Goal: Task Accomplishment & Management: Manage account settings

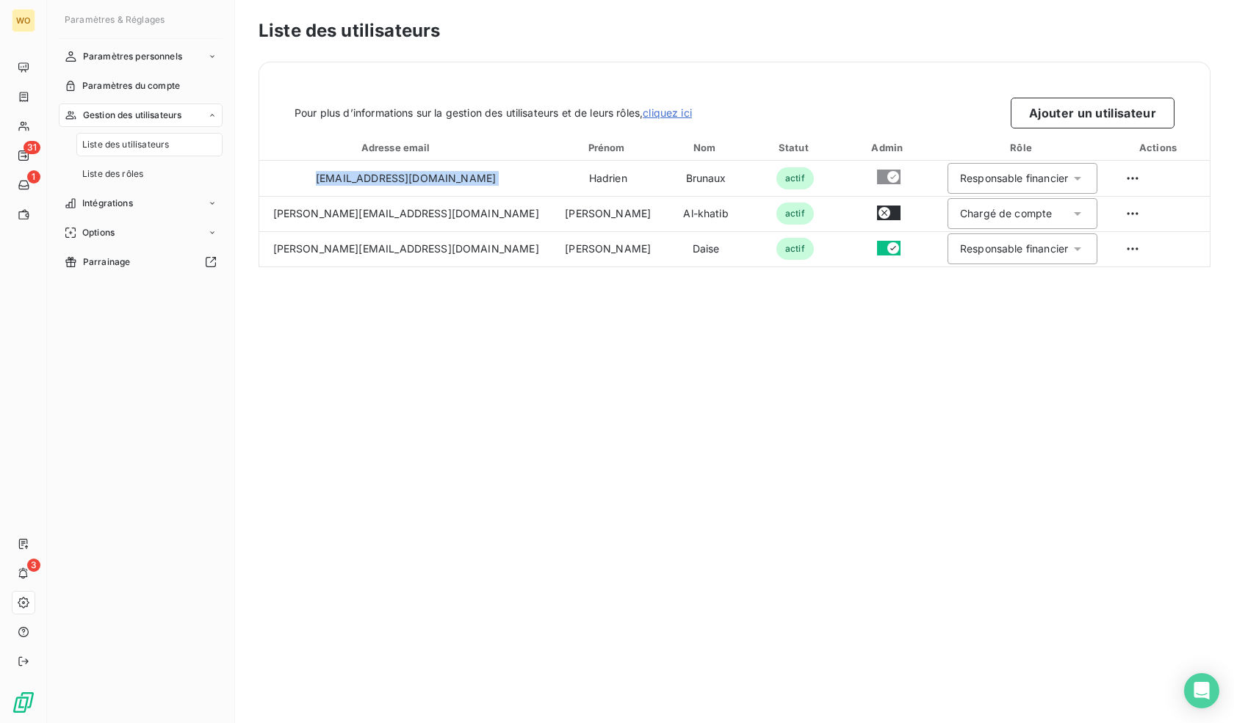
drag, startPoint x: 448, startPoint y: 178, endPoint x: 677, endPoint y: 306, distance: 262.3
click at [677, 306] on div "Liste des utilisateurs Pour plus d’informations sur la gestion des utilisateurs…" at bounding box center [734, 361] width 999 height 723
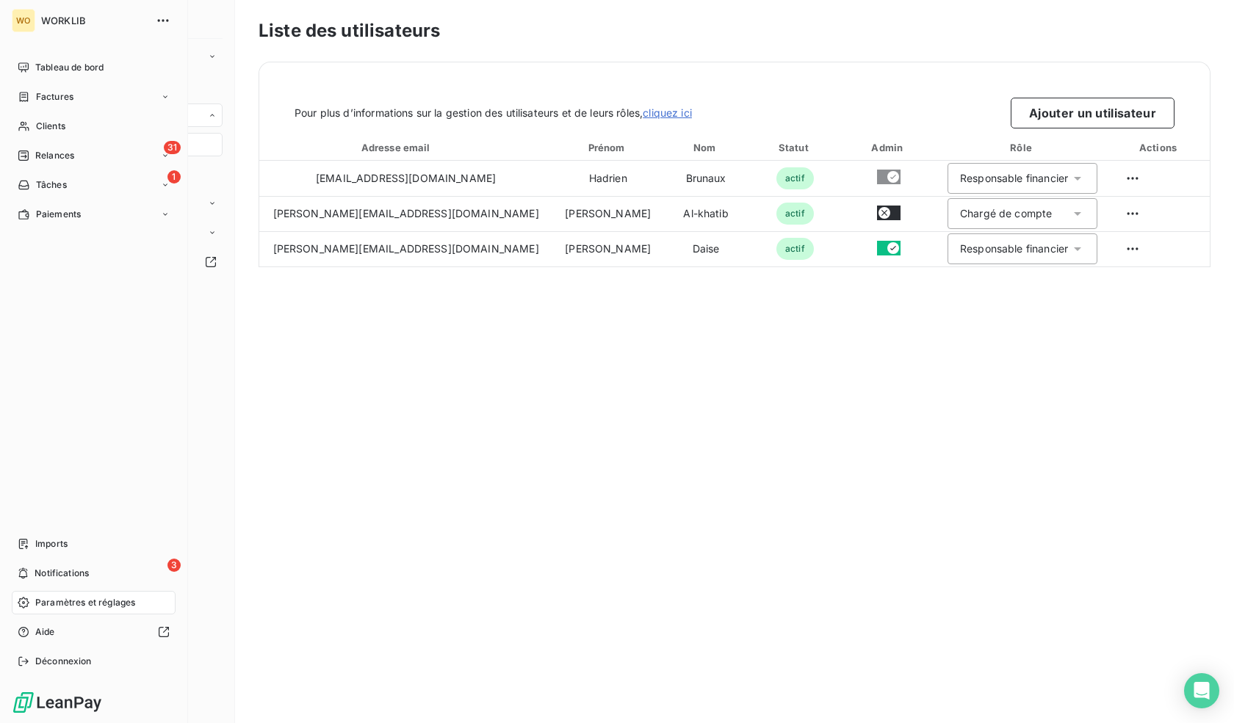
click at [42, 606] on span "Paramètres et réglages" at bounding box center [85, 602] width 100 height 13
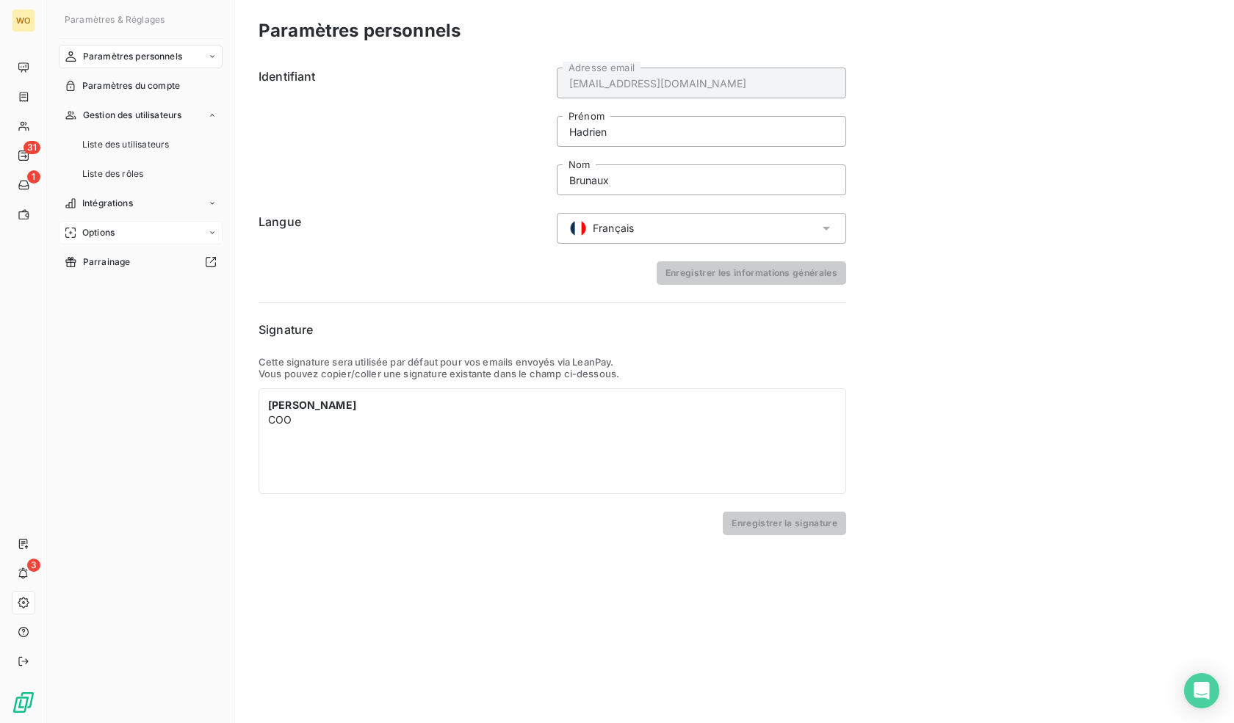
click at [134, 236] on div "Options" at bounding box center [141, 232] width 164 height 23
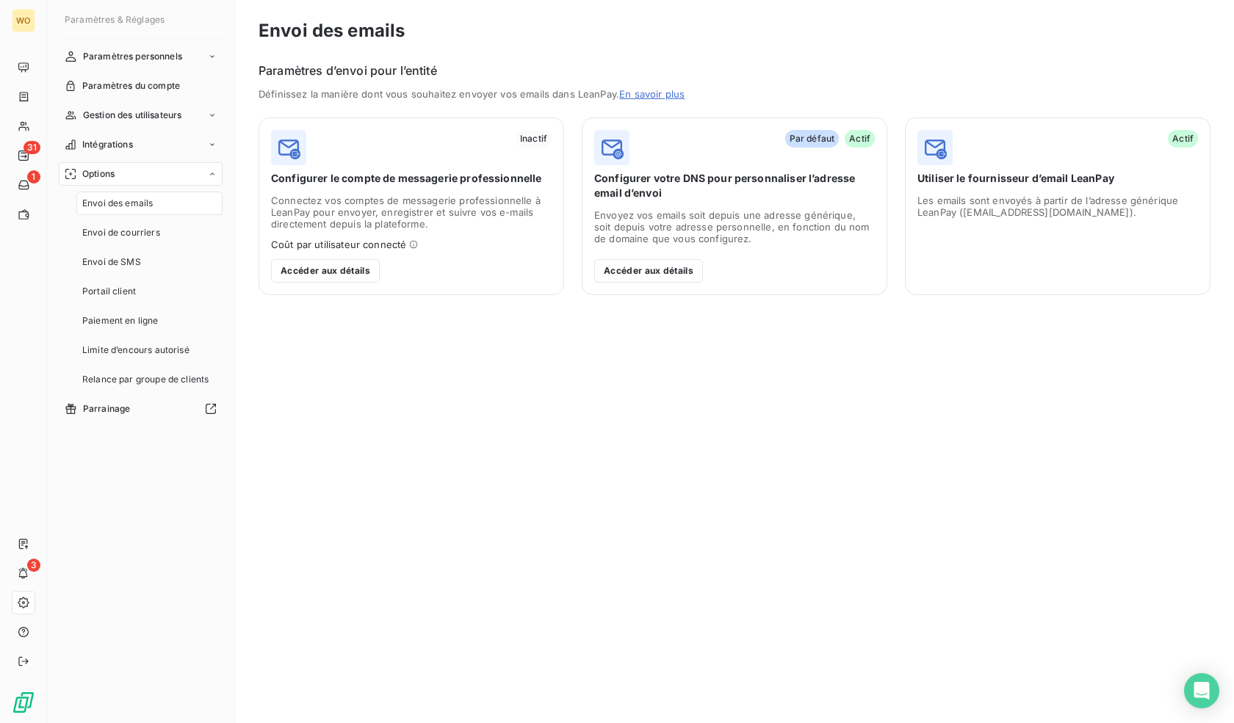
click at [135, 205] on span "Envoi des emails" at bounding box center [117, 203] width 70 height 13
click at [662, 271] on button "Accéder aux détails" at bounding box center [648, 270] width 109 height 23
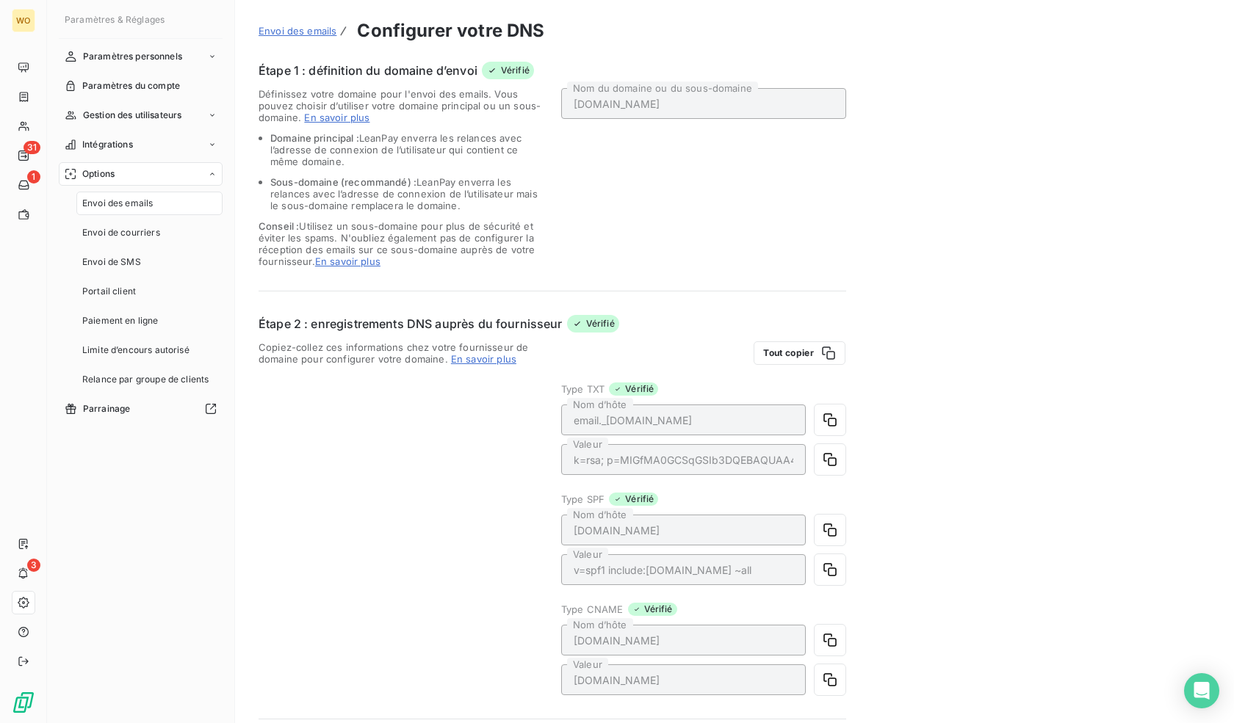
scroll to position [242, 0]
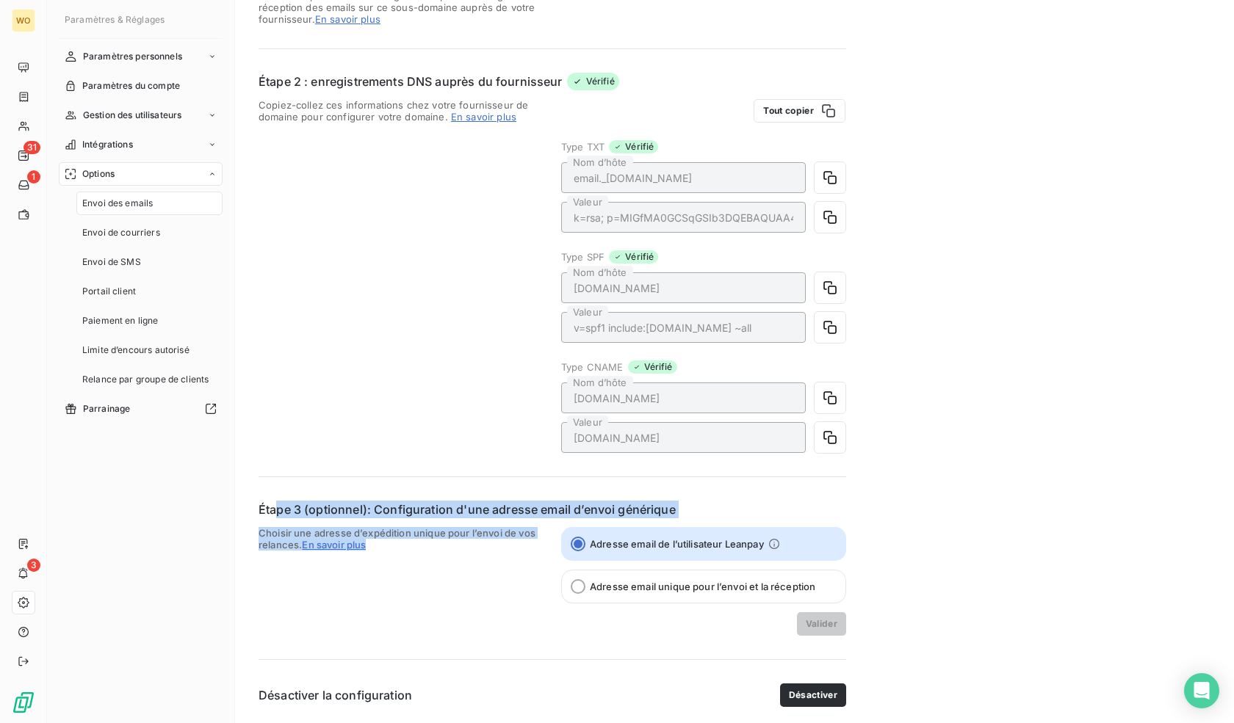
drag, startPoint x: 288, startPoint y: 507, endPoint x: 443, endPoint y: 555, distance: 162.1
click at [443, 555] on div "Étape 3 (optionnel): Configuration d'une adresse email d’envoi générique Choisi…" at bounding box center [551, 568] width 587 height 135
click at [443, 555] on span "Choisir une adresse d’expédition unique pour l’envoi de vos relances. En savoir…" at bounding box center [400, 581] width 285 height 109
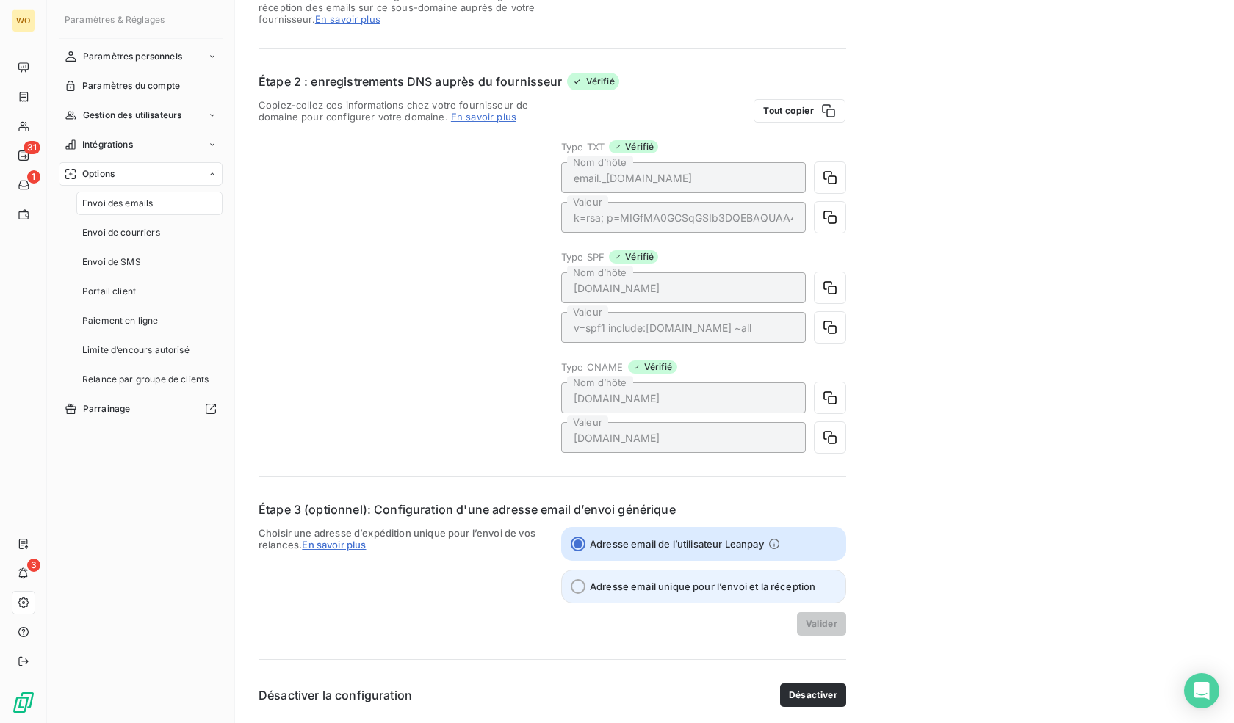
click at [607, 596] on label "Adresse email unique pour l’envoi et la réception" at bounding box center [703, 587] width 285 height 34
click at [585, 594] on input "Adresse email unique pour l’envoi et la réception" at bounding box center [578, 586] width 15 height 15
radio input "true"
radio input "false"
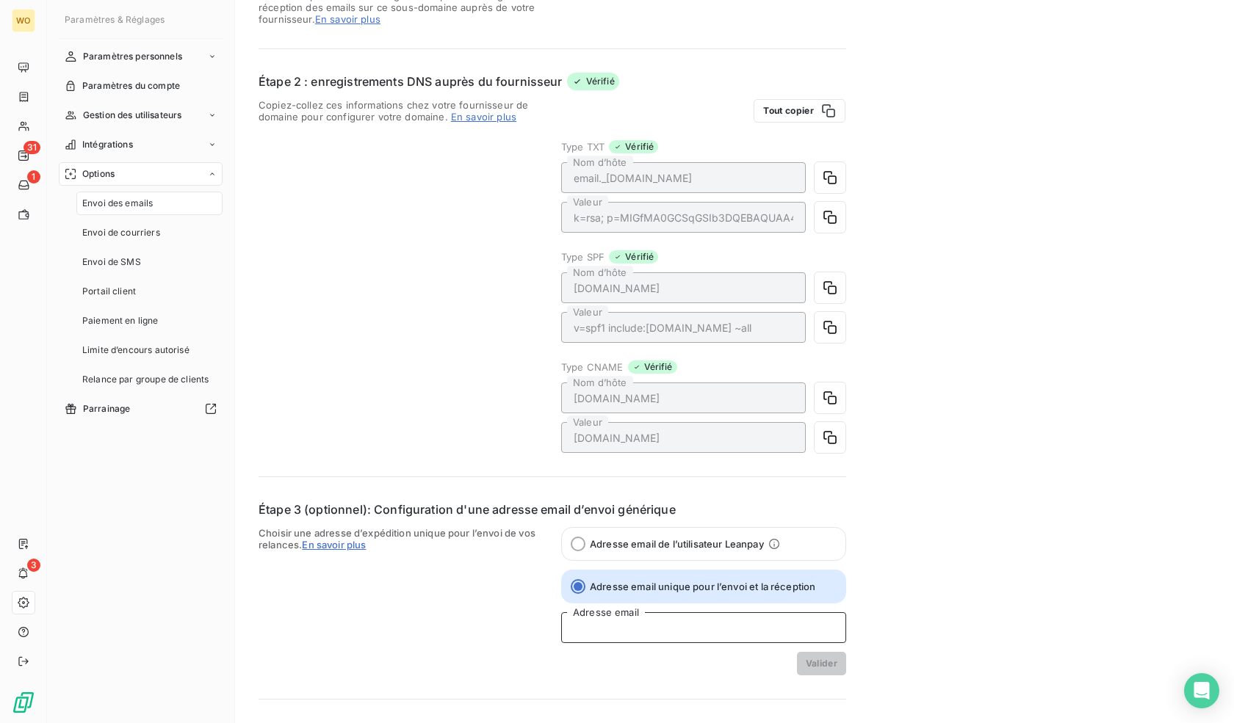
click at [605, 634] on input "Adresse email" at bounding box center [703, 627] width 285 height 31
type input "[EMAIL_ADDRESS][DOMAIN_NAME]"
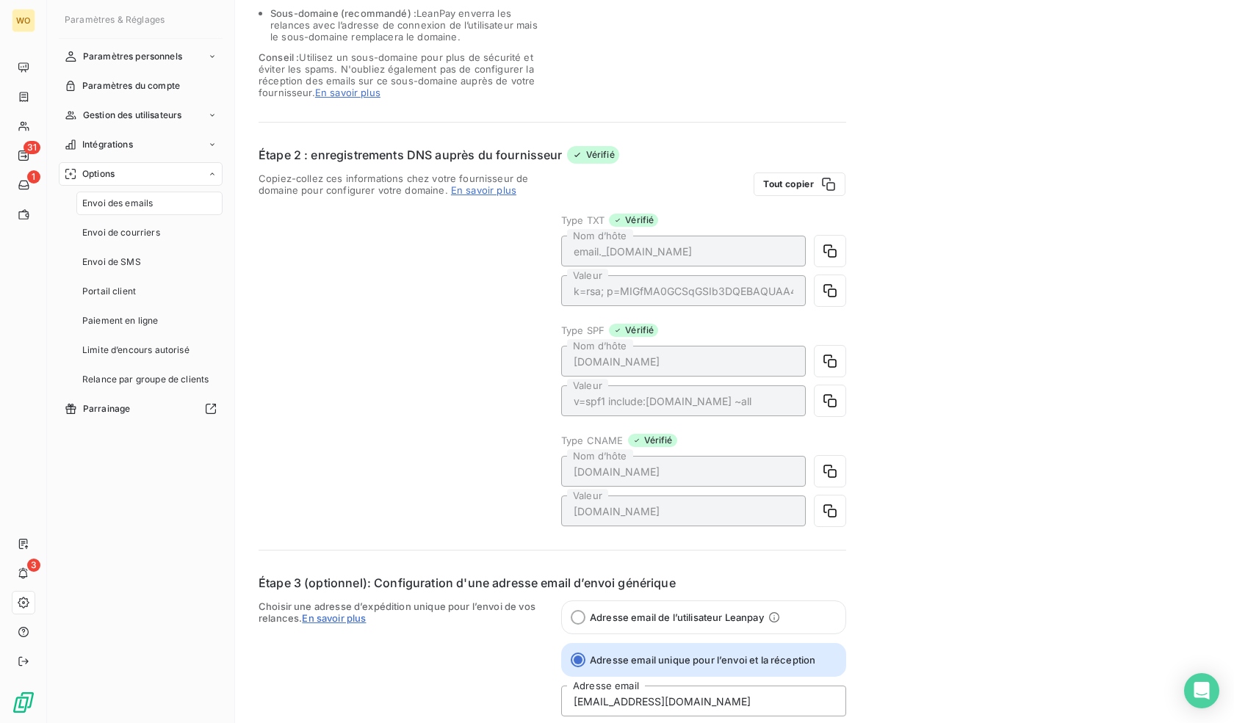
scroll to position [282, 0]
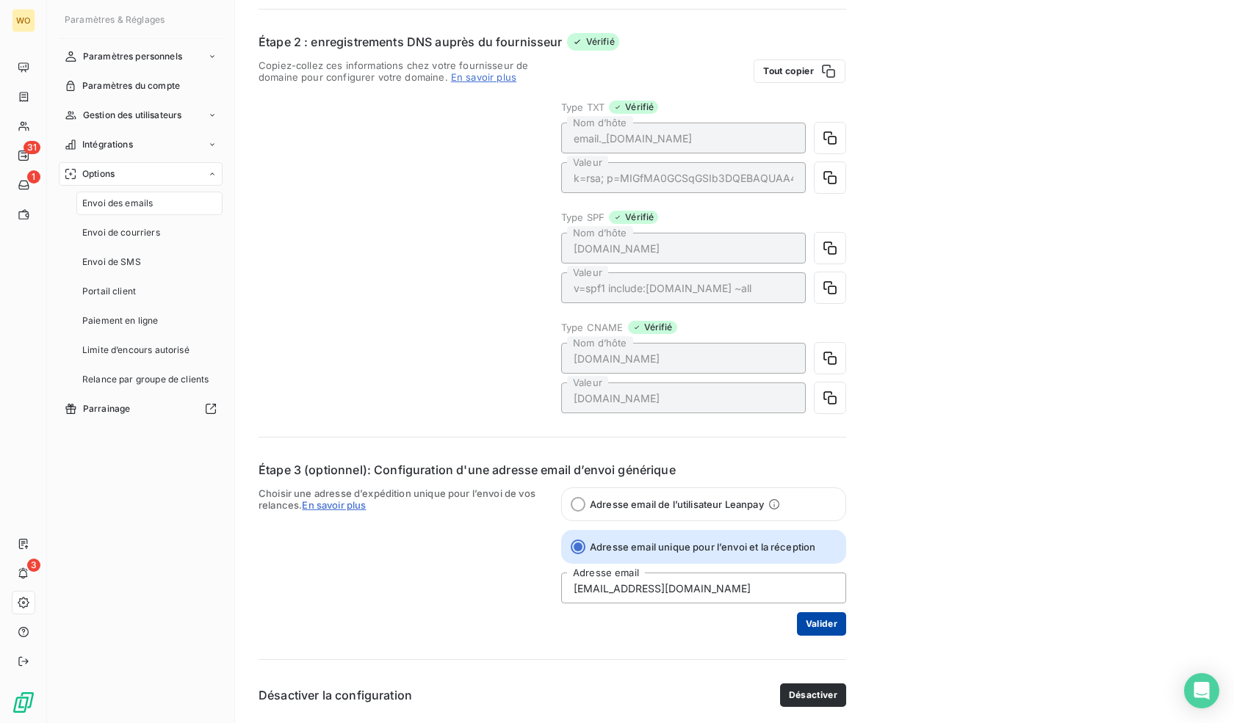
click at [811, 628] on button "Valider" at bounding box center [821, 623] width 49 height 23
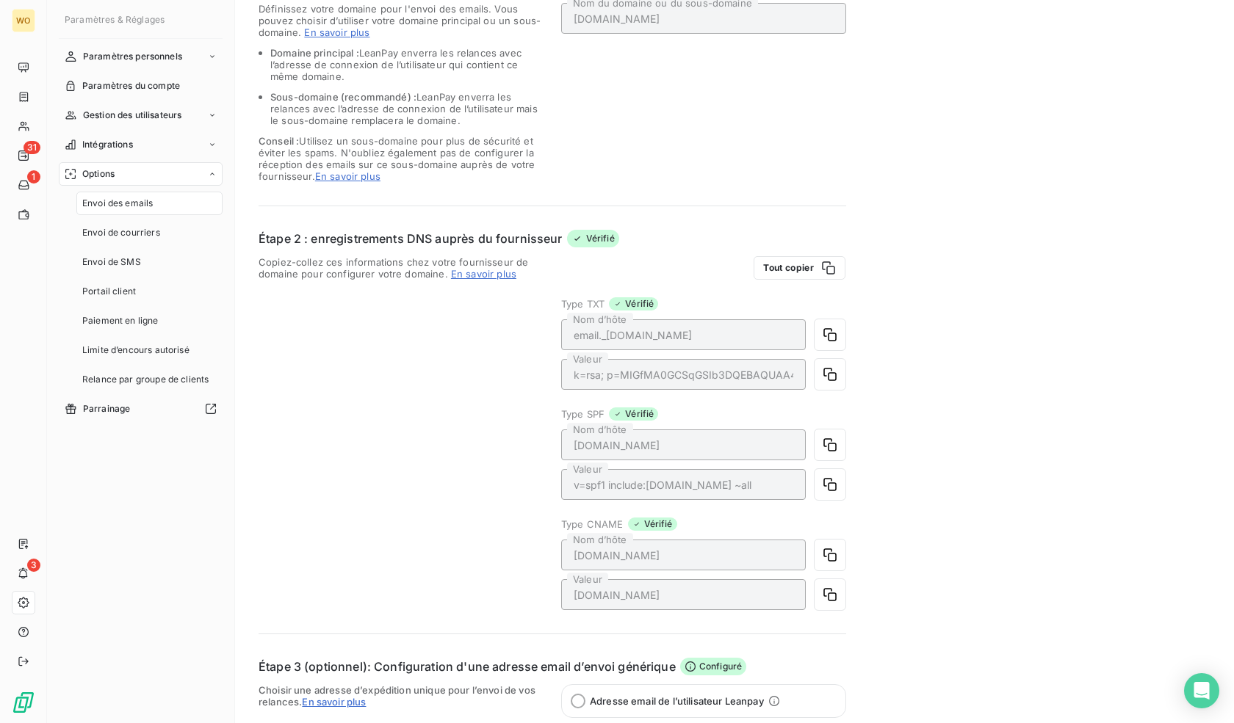
scroll to position [0, 0]
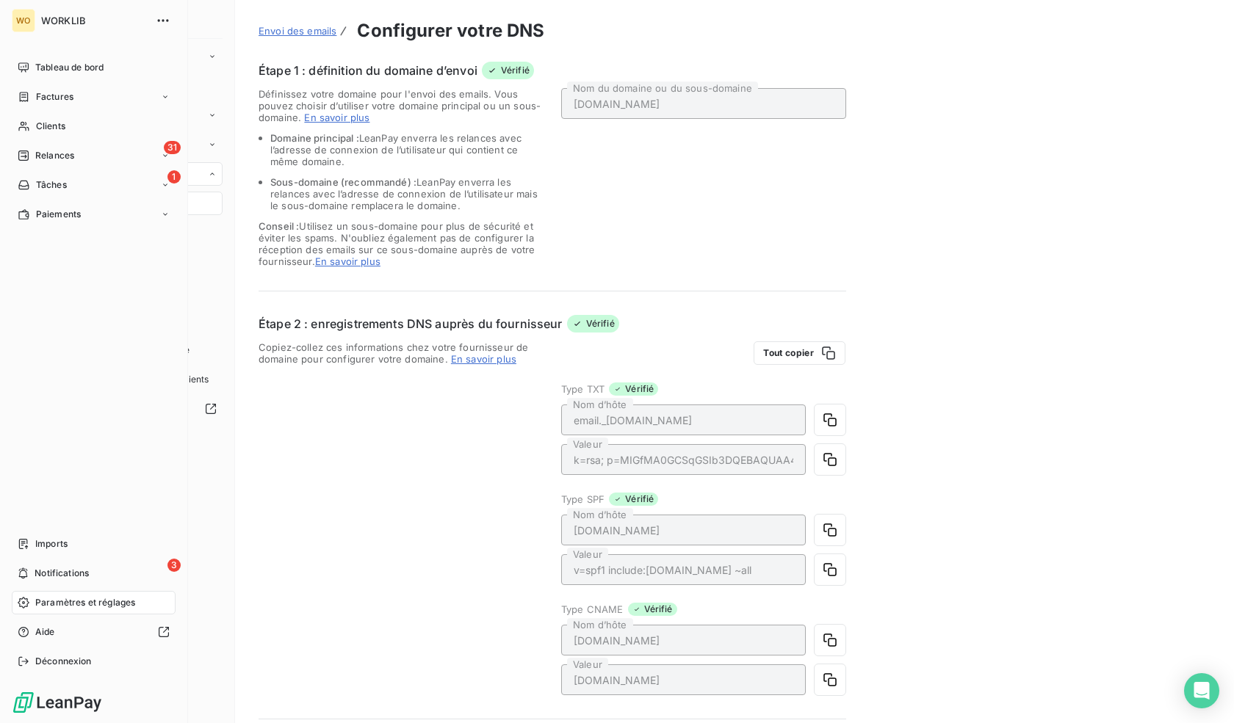
click at [21, 17] on div "WO" at bounding box center [23, 20] width 23 height 23
click at [68, 18] on span "WORKLIB" at bounding box center [94, 21] width 106 height 12
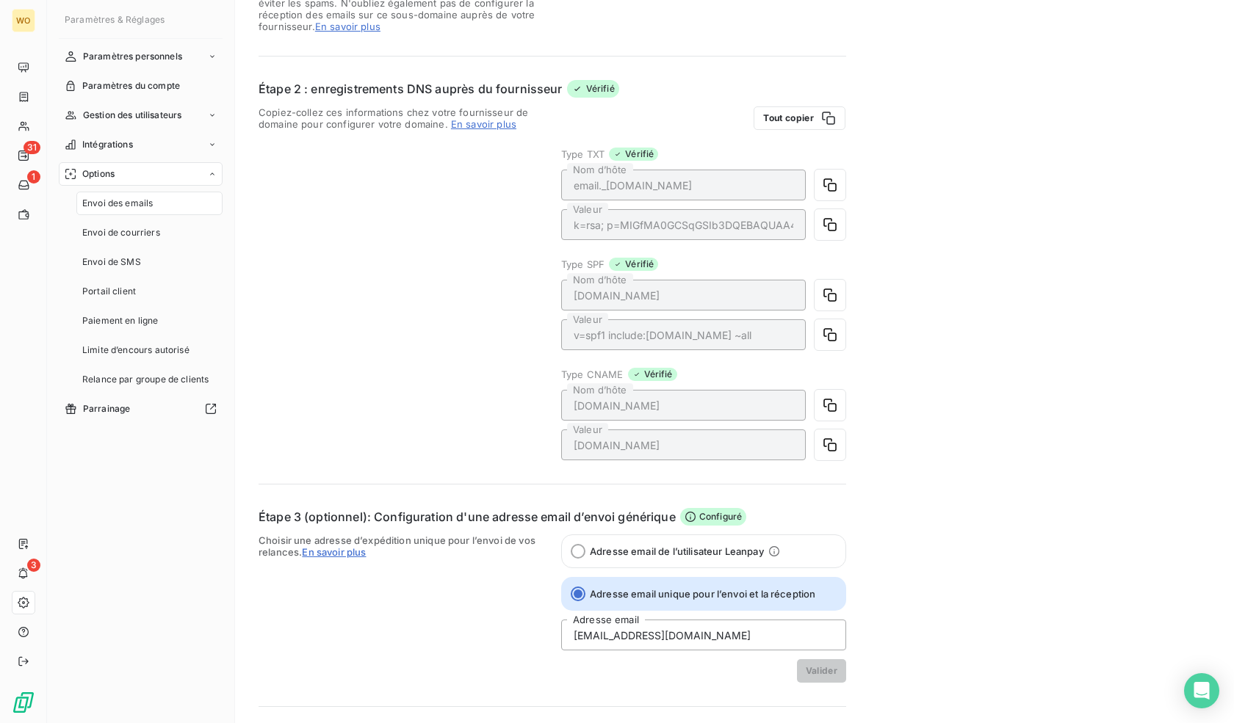
scroll to position [282, 0]
